Goal: Task Accomplishment & Management: Use online tool/utility

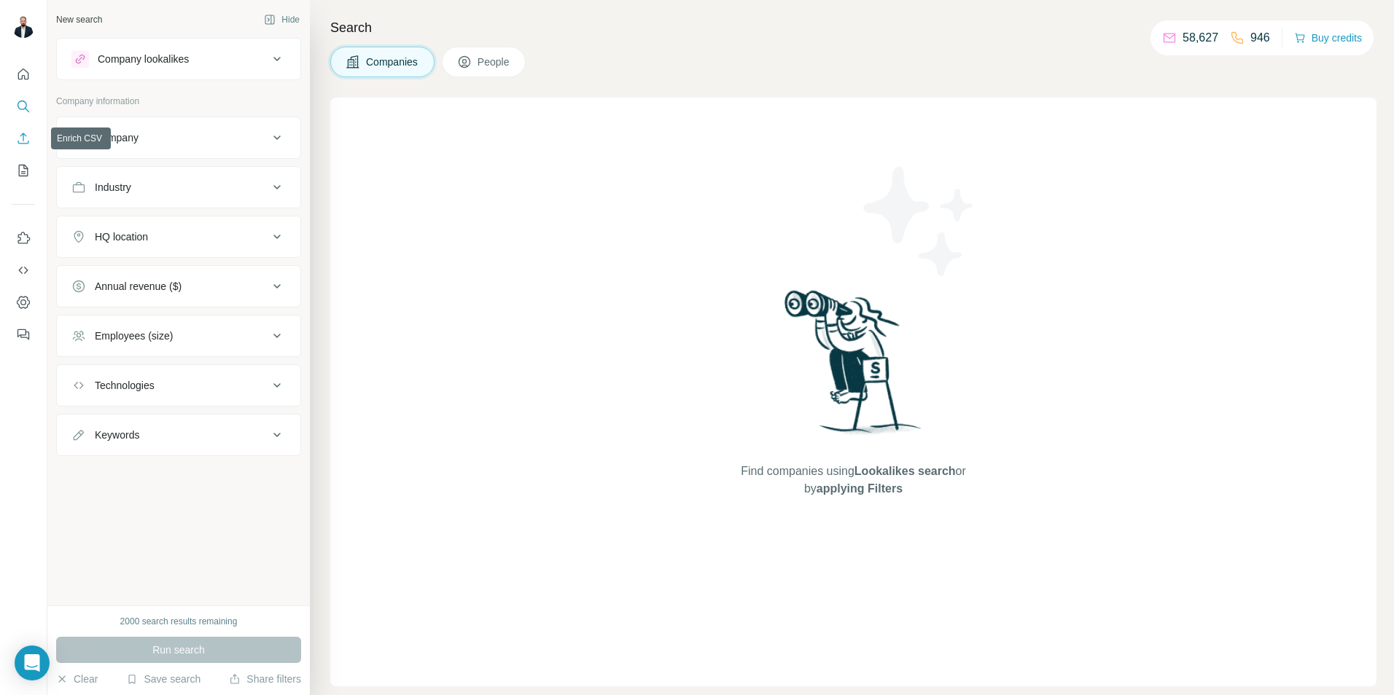
click at [23, 144] on icon "Enrich CSV" at bounding box center [23, 138] width 15 height 15
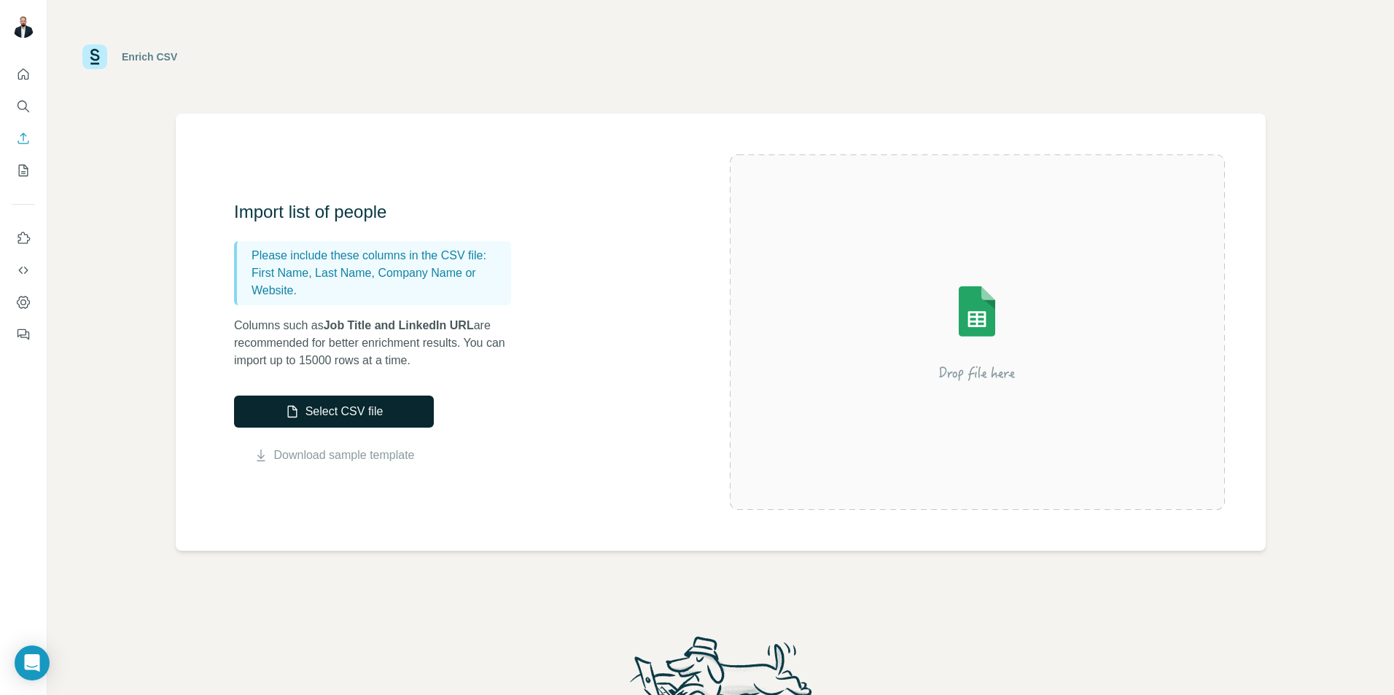
click at [320, 410] on button "Select CSV file" at bounding box center [334, 412] width 200 height 32
click at [15, 81] on button "Quick start" at bounding box center [23, 74] width 23 height 26
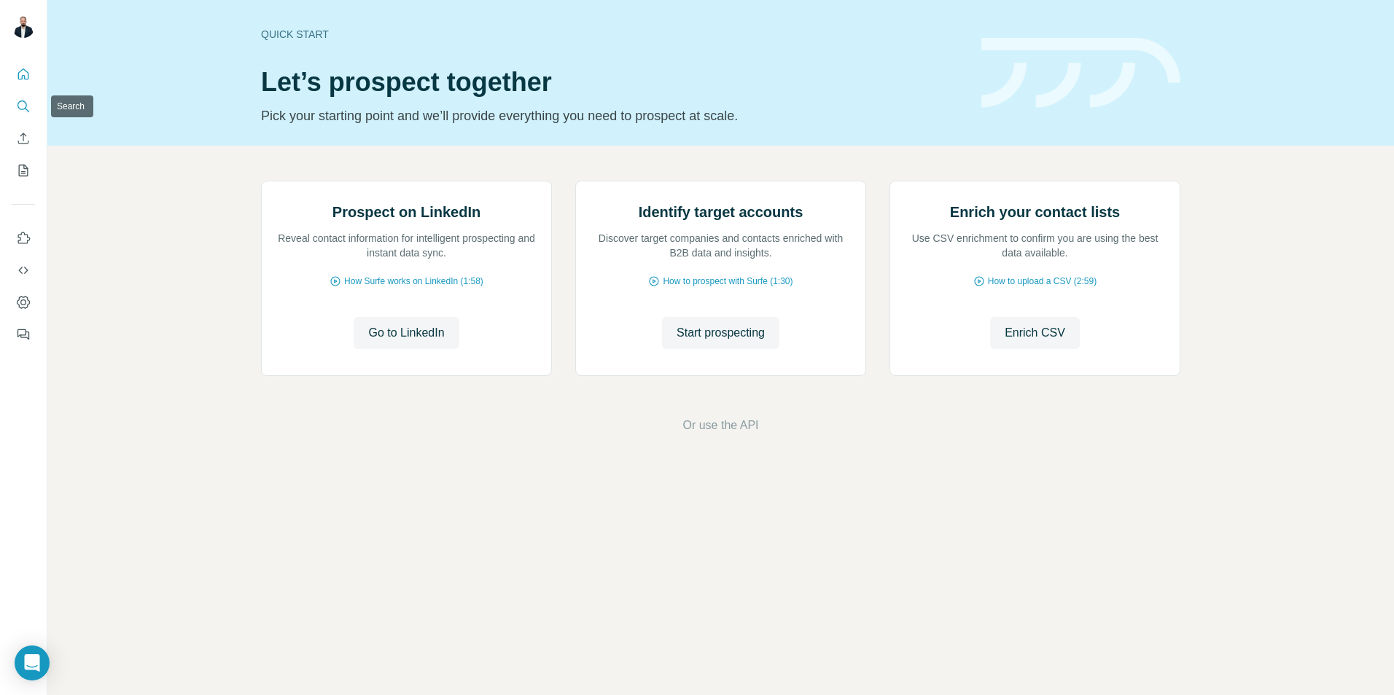
click at [22, 107] on icon "Search" at bounding box center [23, 106] width 15 height 15
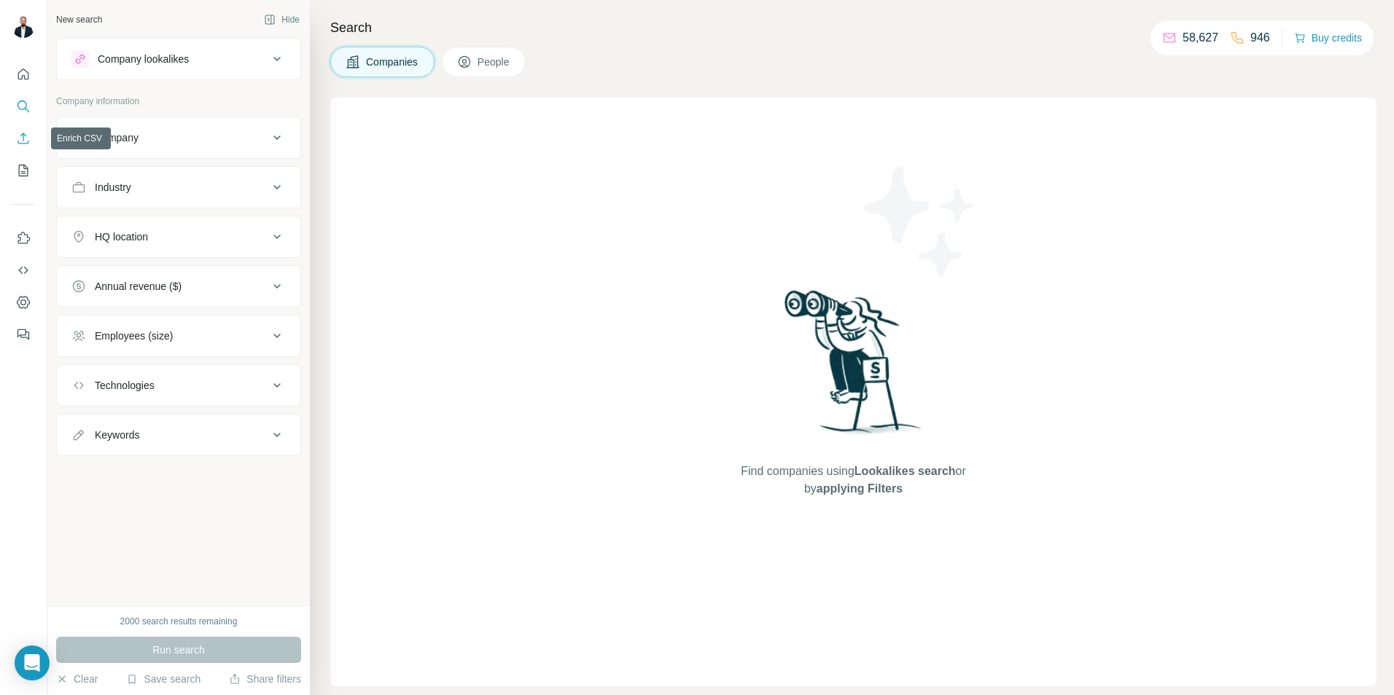
click at [20, 140] on icon "Enrich CSV" at bounding box center [23, 138] width 15 height 15
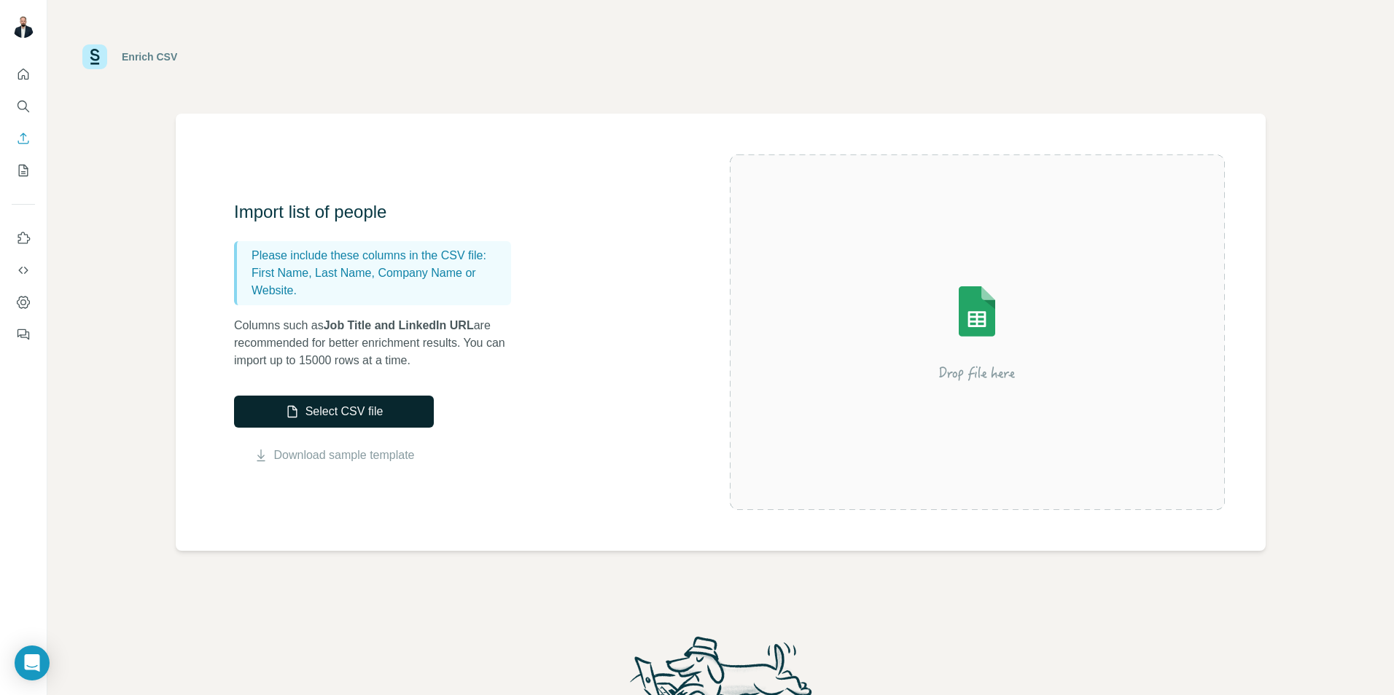
click at [331, 417] on button "Select CSV file" at bounding box center [334, 412] width 200 height 32
click at [1006, 48] on div "Enrich CSV" at bounding box center [720, 57] width 1276 height 44
drag, startPoint x: 320, startPoint y: 416, endPoint x: 393, endPoint y: 426, distance: 73.6
click at [322, 416] on button "Select CSV file" at bounding box center [334, 412] width 200 height 32
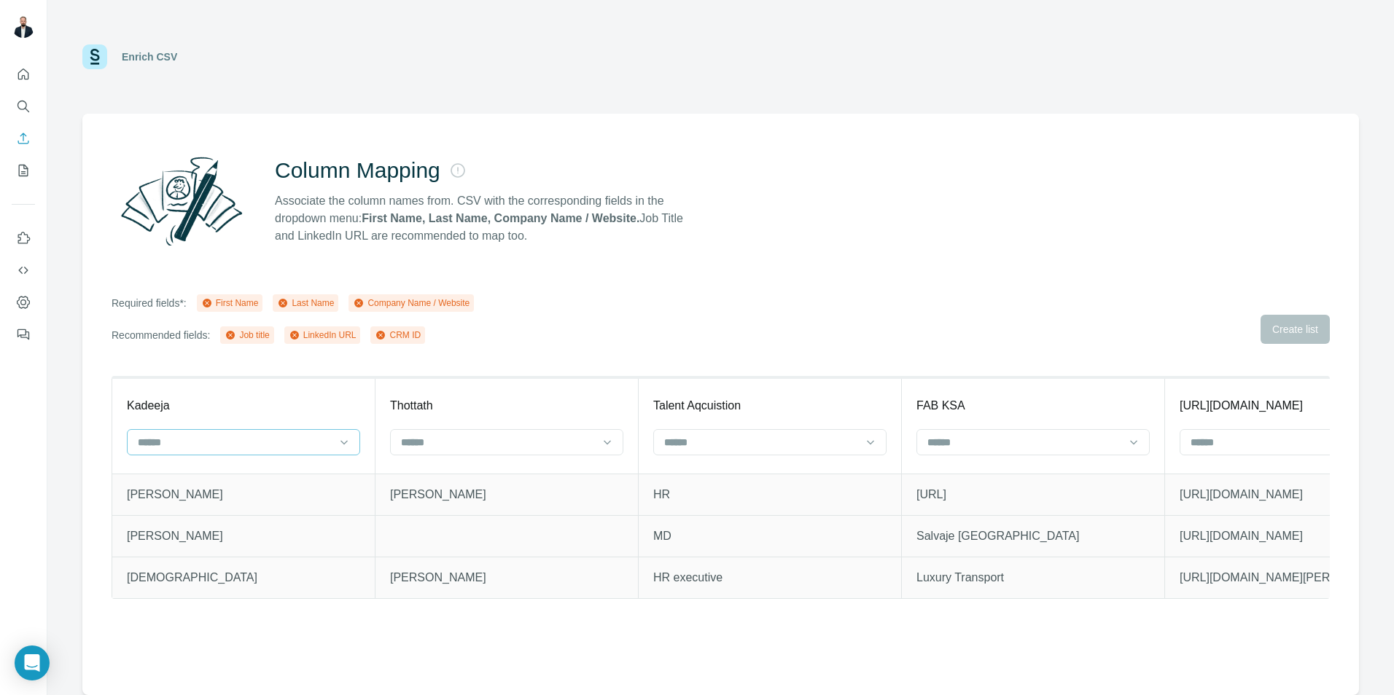
click at [330, 431] on div at bounding box center [234, 442] width 197 height 25
click at [284, 475] on div "First Name" at bounding box center [243, 475] width 208 height 15
click at [498, 442] on input at bounding box center [497, 442] width 197 height 16
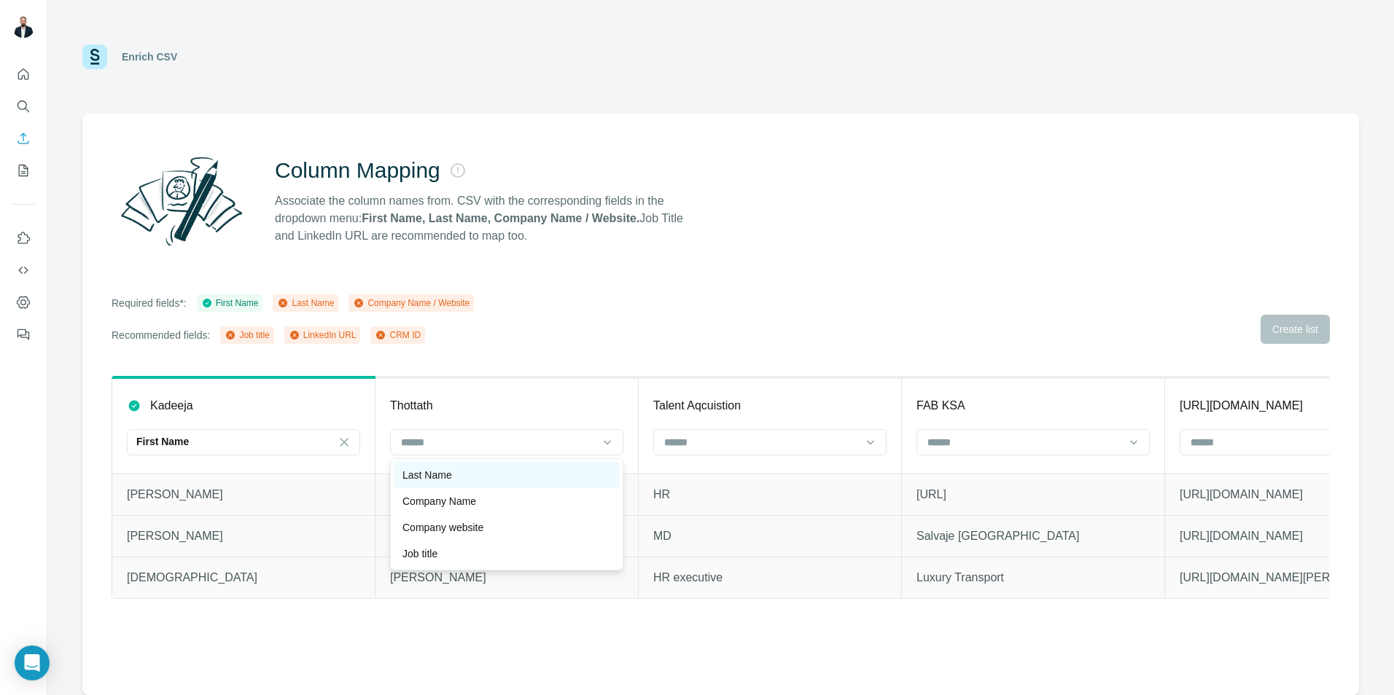
click at [493, 470] on div "Last Name" at bounding box center [506, 475] width 208 height 15
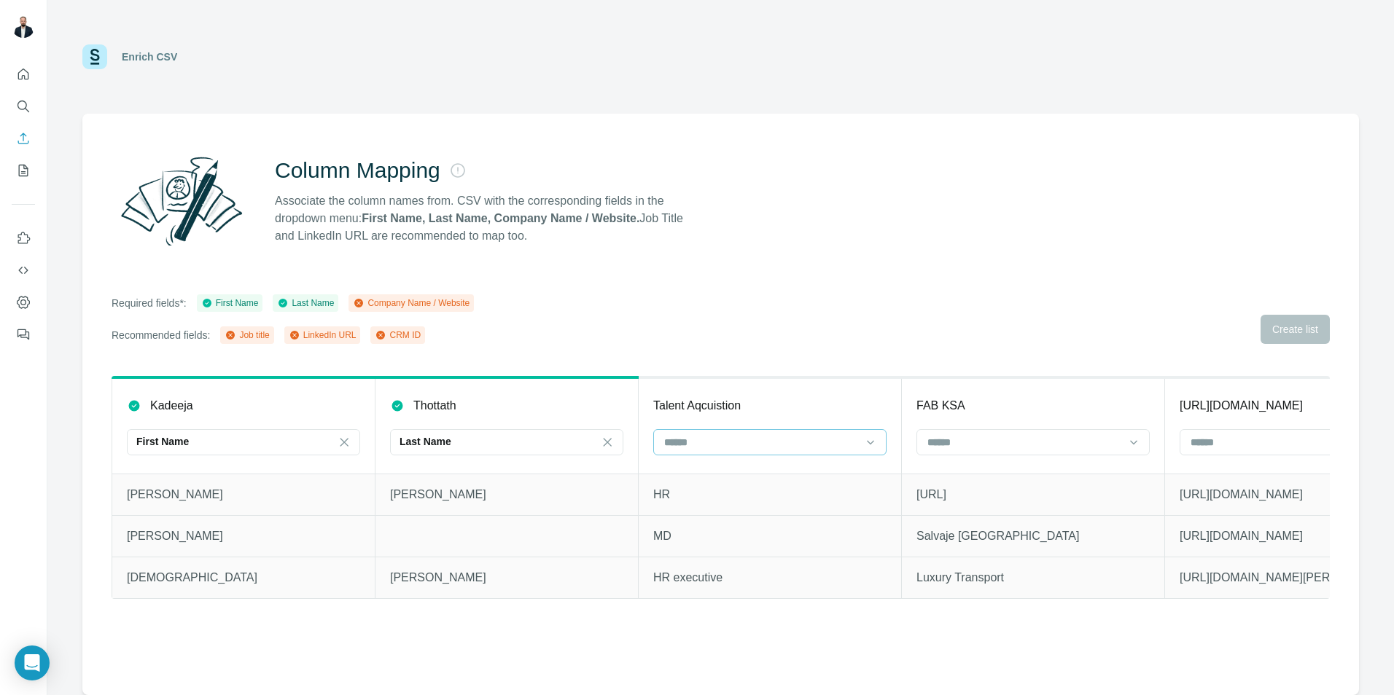
click at [708, 446] on input at bounding box center [761, 442] width 197 height 16
drag, startPoint x: 693, startPoint y: 532, endPoint x: 786, endPoint y: 547, distance: 94.4
click at [695, 532] on p "Job title" at bounding box center [682, 527] width 35 height 15
click at [1059, 445] on input at bounding box center [1024, 442] width 197 height 16
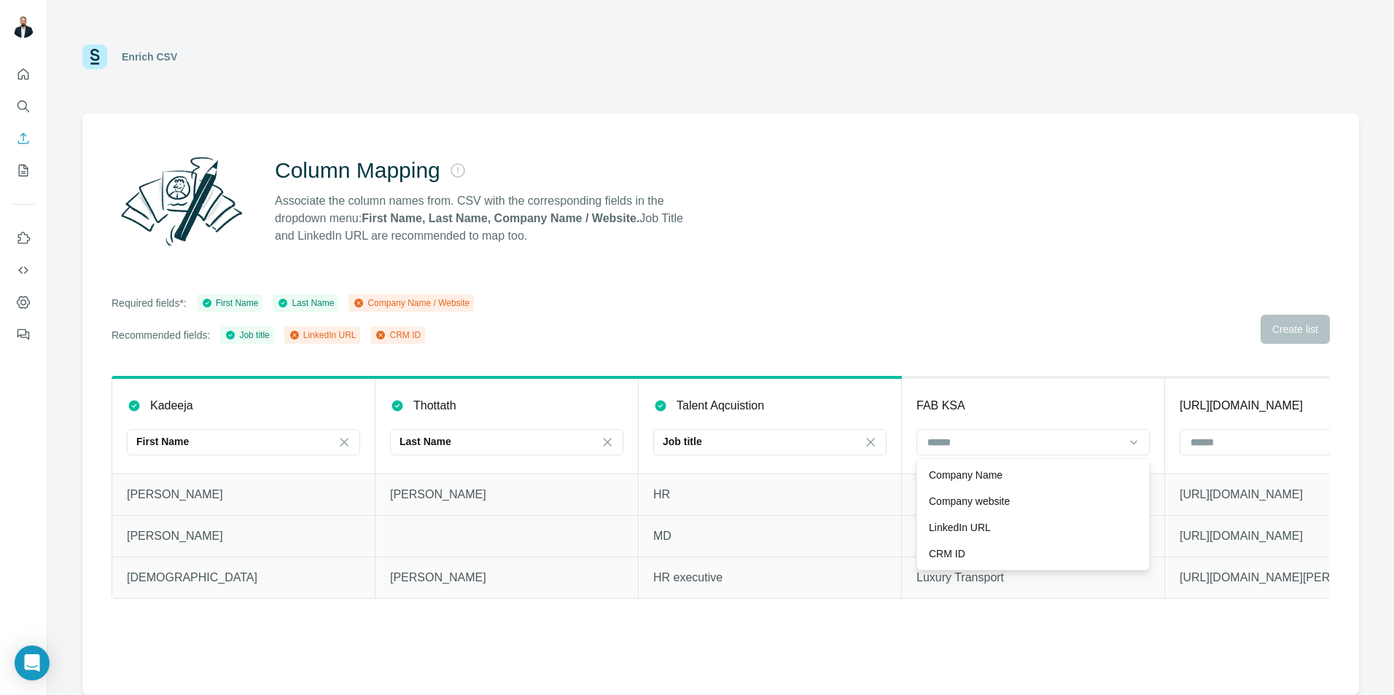
click at [1035, 474] on div "Company Name" at bounding box center [1033, 475] width 208 height 15
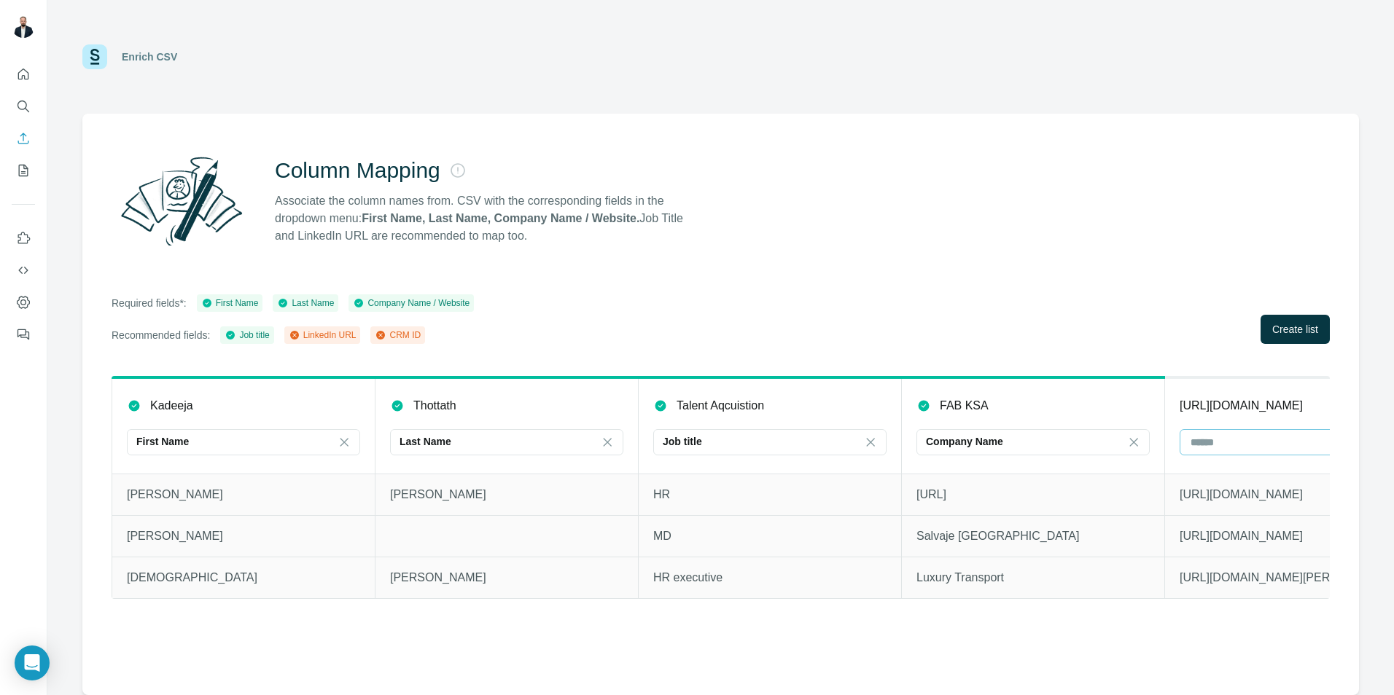
click at [1244, 441] on input at bounding box center [1287, 442] width 197 height 16
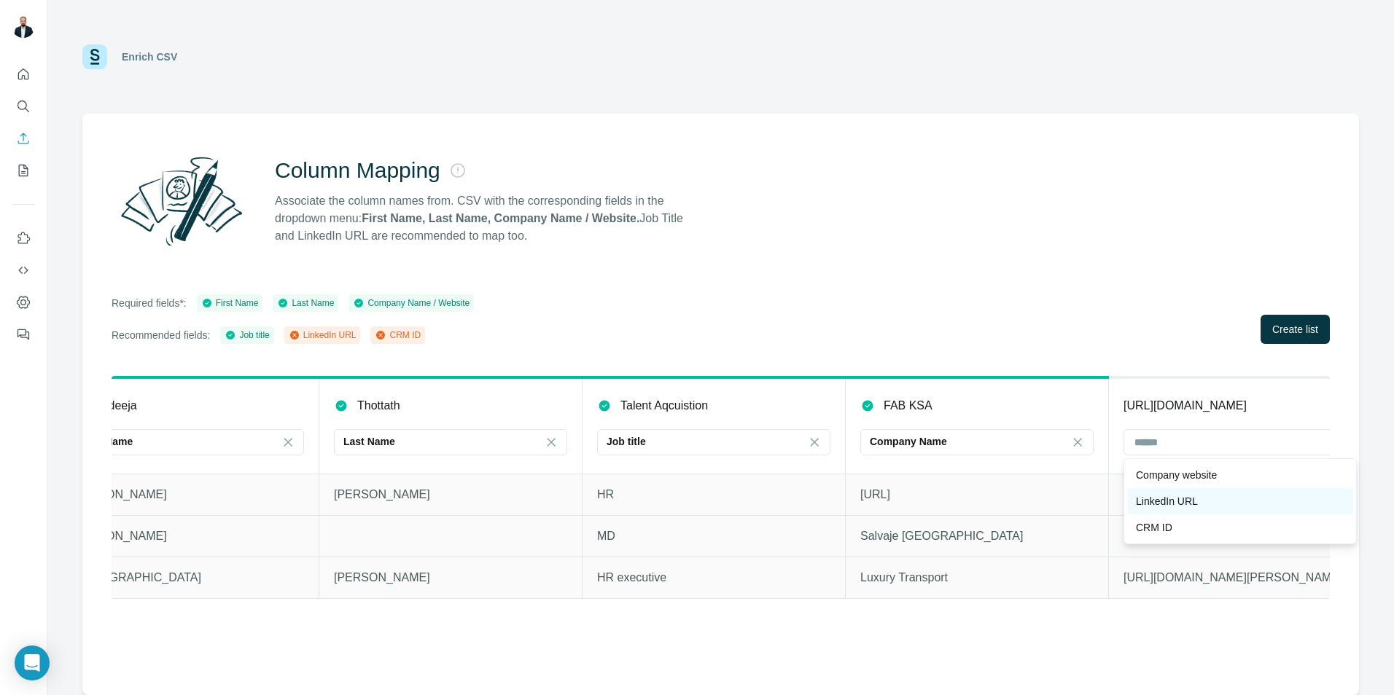
click at [1216, 506] on div "LinkedIn URL" at bounding box center [1240, 501] width 208 height 15
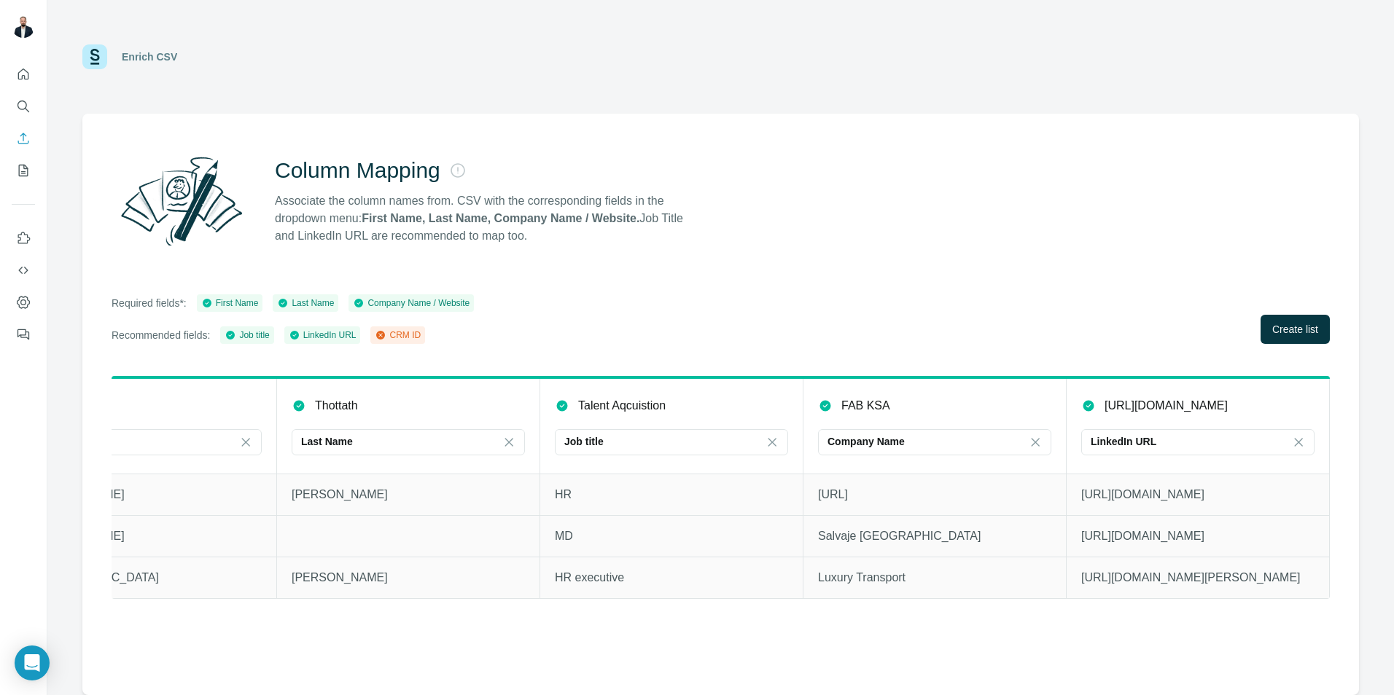
scroll to position [0, 476]
click at [1273, 324] on span "Create list" at bounding box center [1295, 329] width 46 height 15
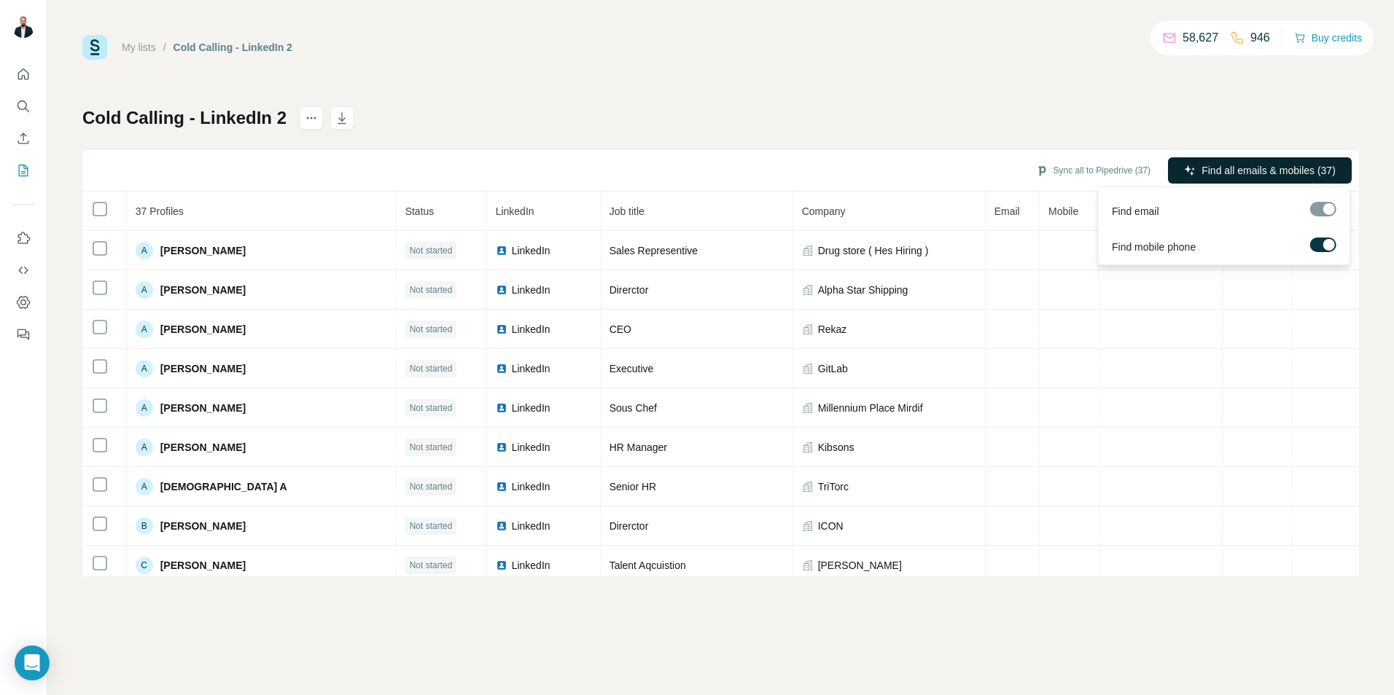
click at [1278, 163] on span "Find all emails & mobiles (37)" at bounding box center [1268, 170] width 134 height 15
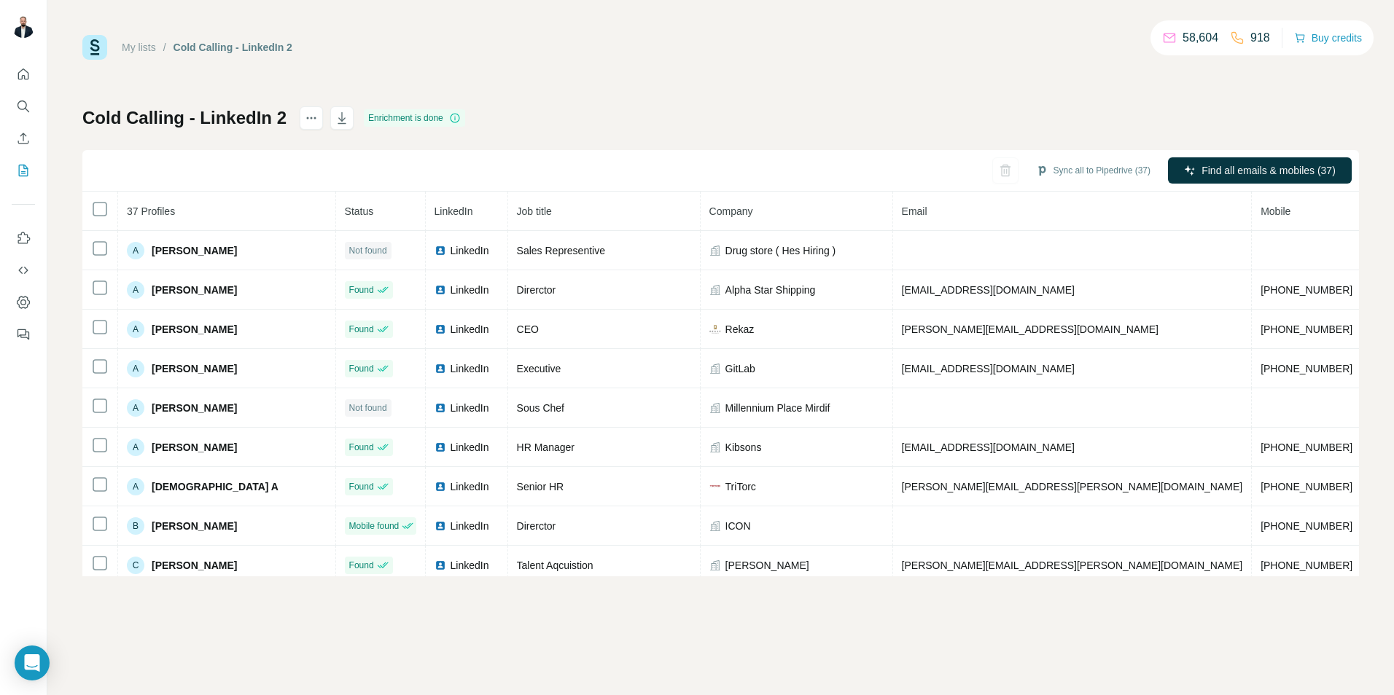
drag, startPoint x: 333, startPoint y: 122, endPoint x: 386, endPoint y: 187, distance: 83.4
click at [335, 122] on icon "button" at bounding box center [342, 118] width 15 height 15
